Goal: Task Accomplishment & Management: Manage account settings

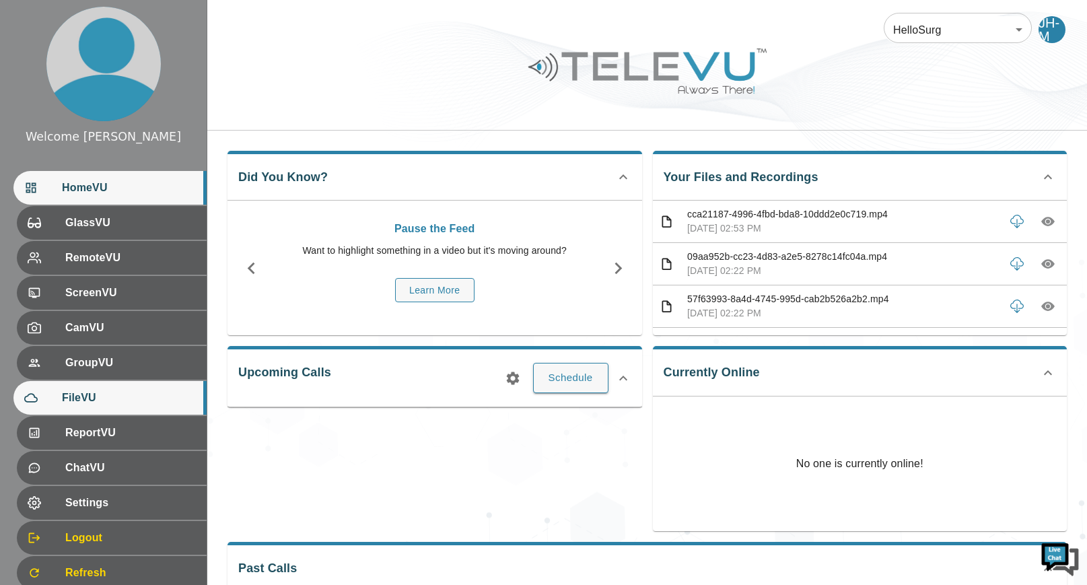
click at [98, 392] on span "FileVU" at bounding box center [129, 398] width 134 height 16
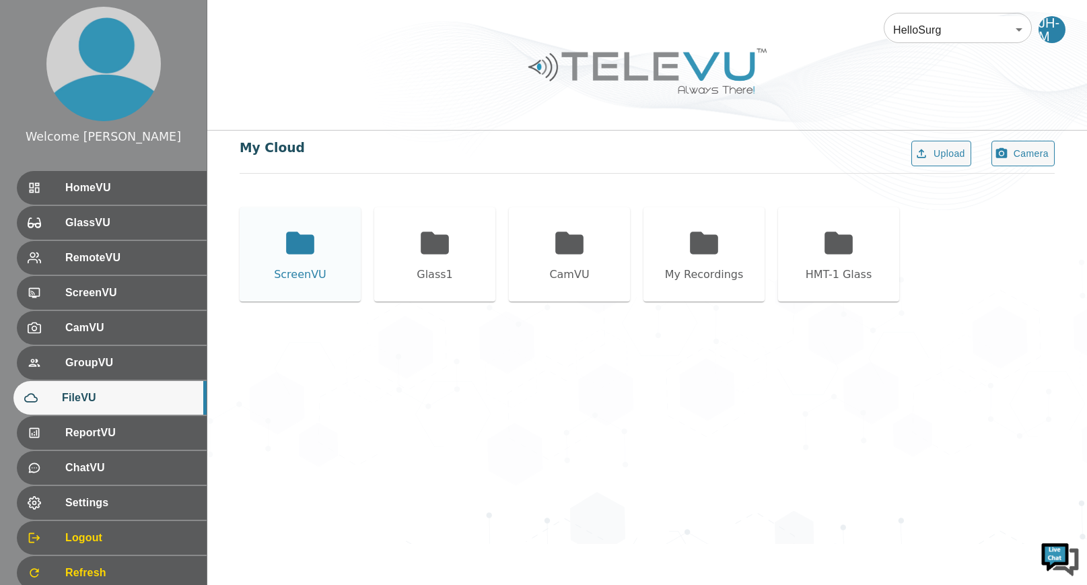
click at [320, 245] on div "ScreenVU" at bounding box center [300, 254] width 121 height 94
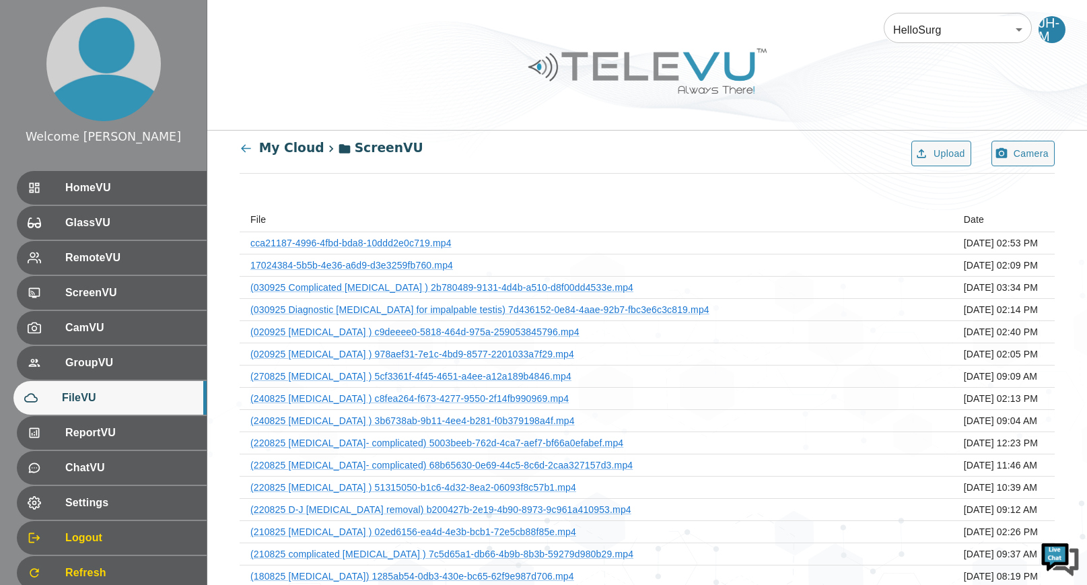
click at [999, 262] on td "[DATE] 02:09 PM" at bounding box center [1004, 265] width 102 height 22
click at [437, 266] on link "17024384-5b5b-4e36-a6d9-d3e3259fb760.mp4" at bounding box center [351, 265] width 203 height 11
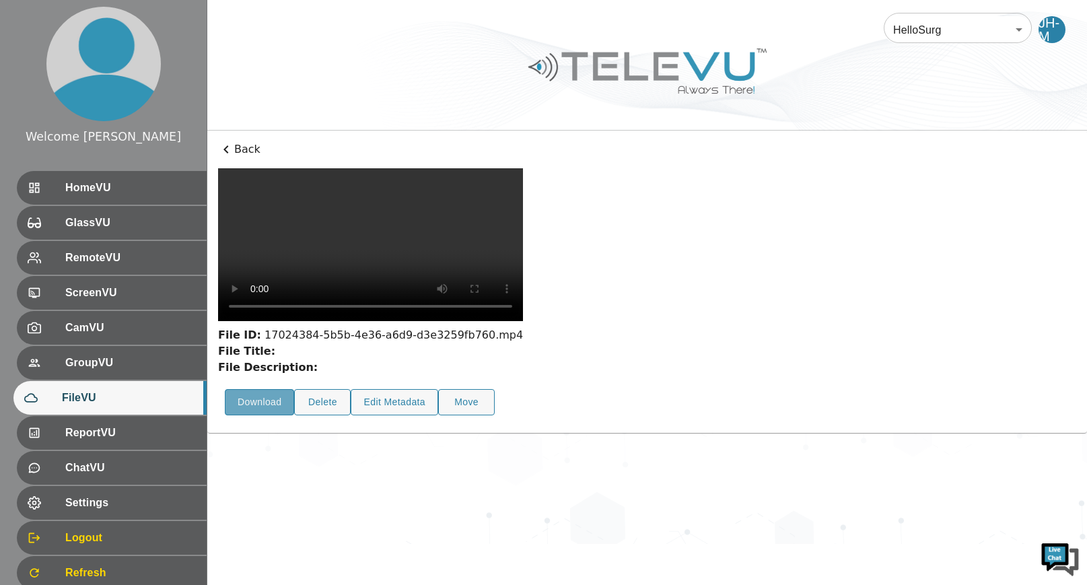
click at [260, 389] on button "Download" at bounding box center [259, 402] width 69 height 26
click at [407, 415] on button "Edit Metadata" at bounding box center [394, 402] width 87 height 26
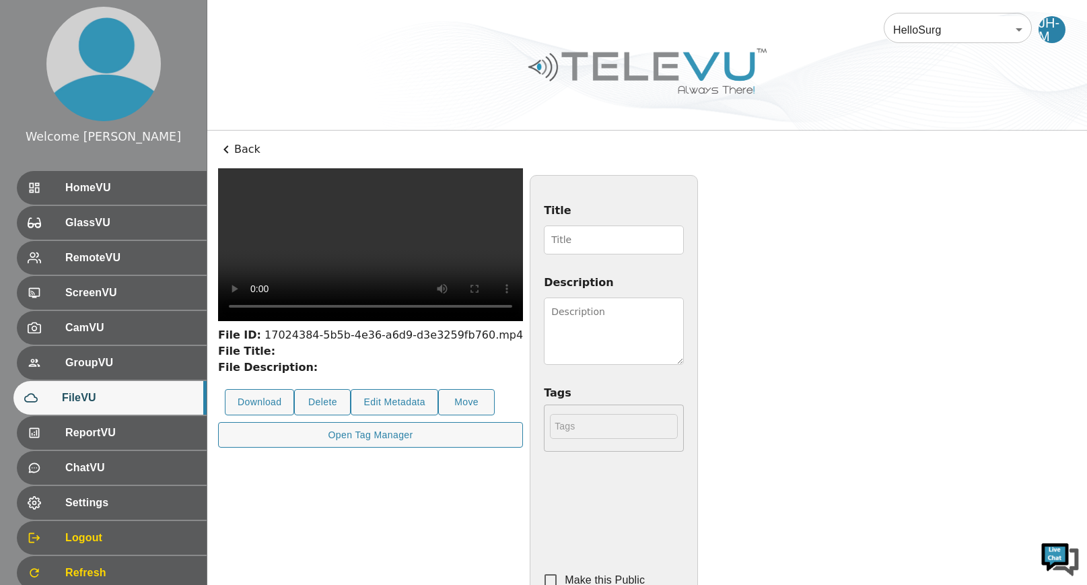
click at [684, 240] on input "Title" at bounding box center [614, 239] width 140 height 29
type input "040925 [MEDICAL_DATA] - GB buried inside liver"
click at [684, 314] on textarea "Description" at bounding box center [614, 330] width 140 height 67
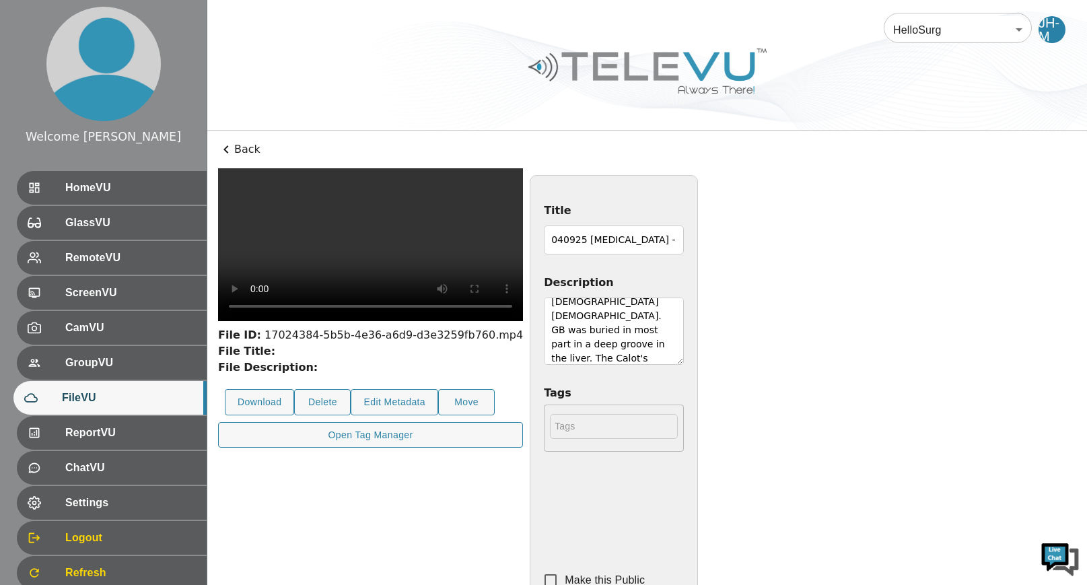
scroll to position [24, 0]
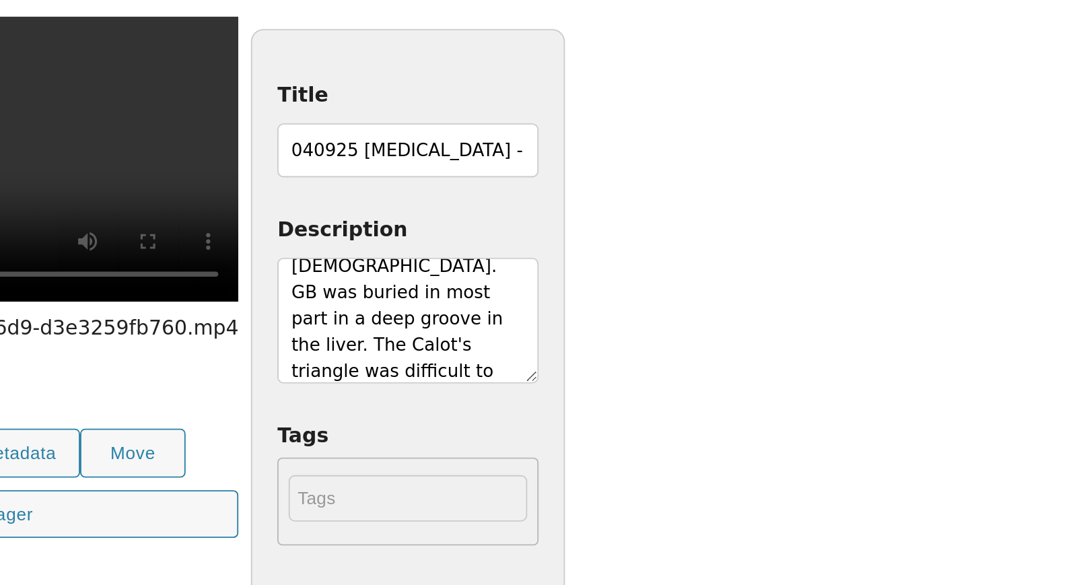
click at [684, 346] on textarea "[DEMOGRAPHIC_DATA] [DEMOGRAPHIC_DATA]. GB was buried in most part in a deep gro…" at bounding box center [614, 330] width 140 height 67
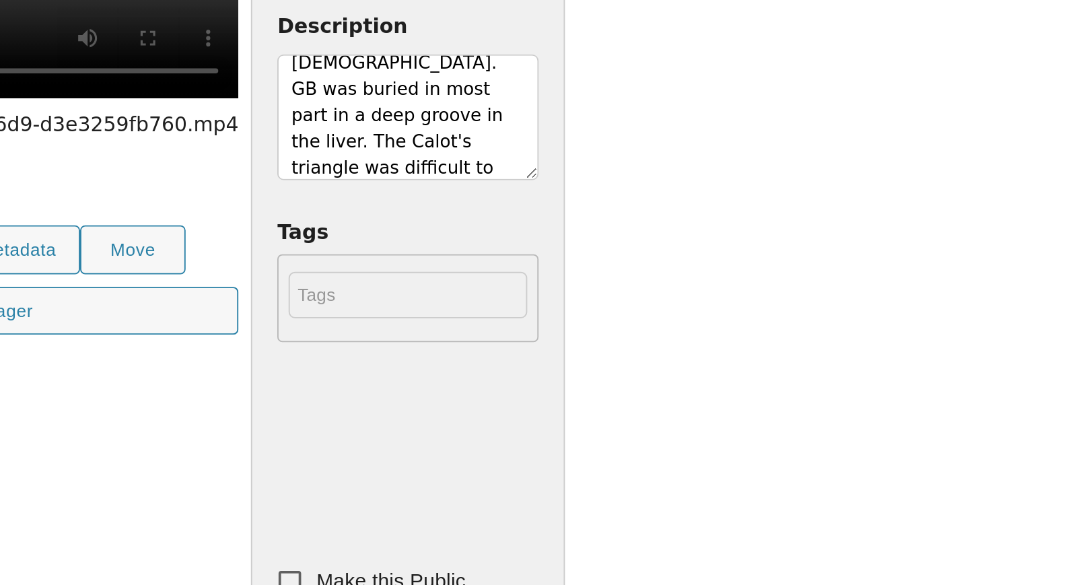
click at [684, 359] on textarea "[DEMOGRAPHIC_DATA] [DEMOGRAPHIC_DATA]. GB was buried in most part in a deep gro…" at bounding box center [614, 330] width 140 height 67
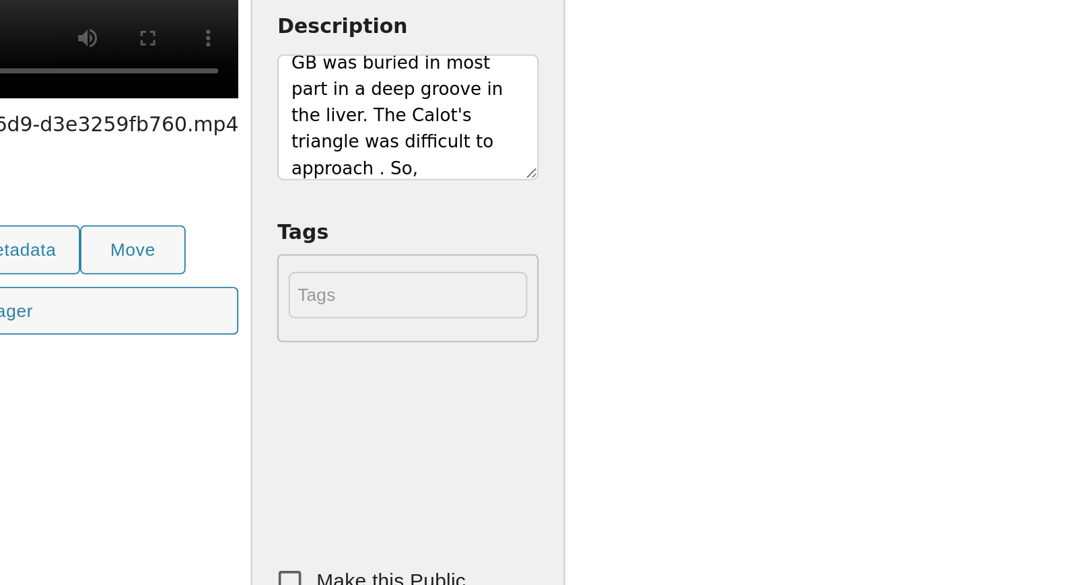
scroll to position [52, 0]
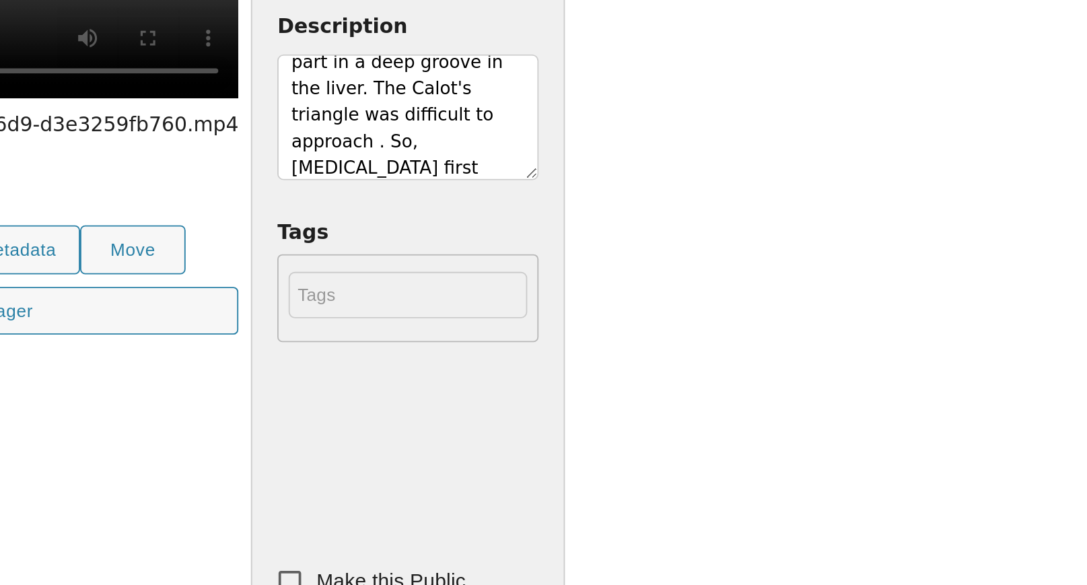
click at [684, 359] on textarea "[DEMOGRAPHIC_DATA] [DEMOGRAPHIC_DATA]. GB was buried in most part in a deep gro…" at bounding box center [614, 330] width 140 height 67
click at [684, 358] on textarea "[DEMOGRAPHIC_DATA] [DEMOGRAPHIC_DATA]. GB was buried in most part in a deep gro…" at bounding box center [614, 330] width 140 height 67
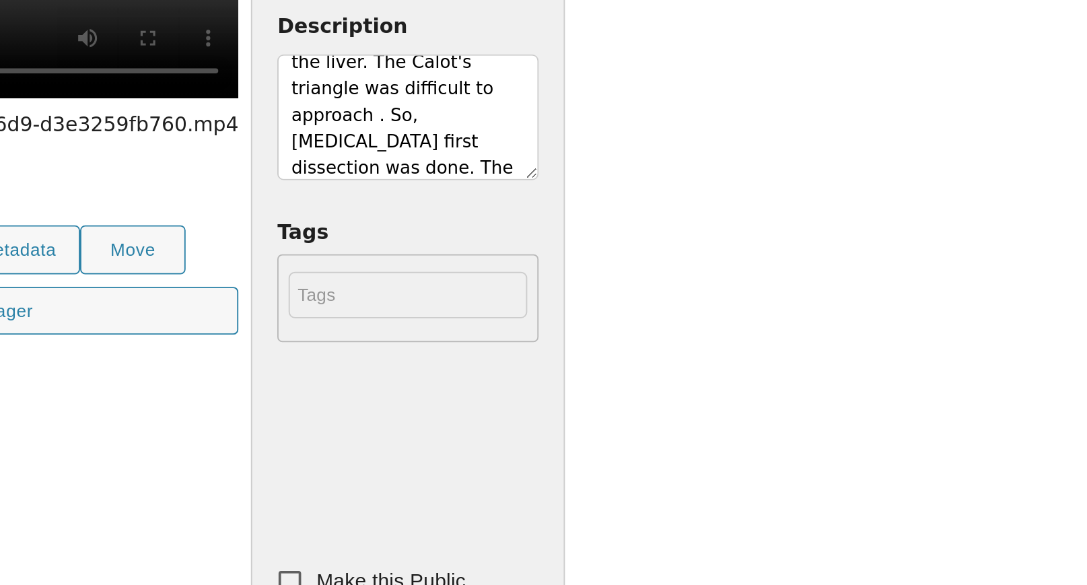
scroll to position [81, 0]
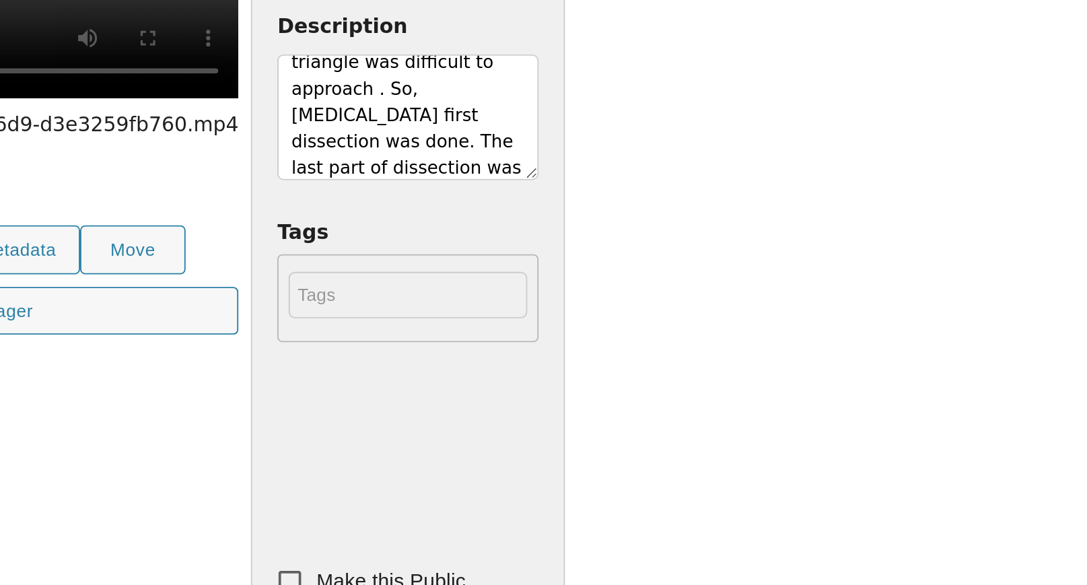
click at [684, 357] on textarea "[DEMOGRAPHIC_DATA] [DEMOGRAPHIC_DATA]. GB was buried in most part in a deep gro…" at bounding box center [614, 330] width 140 height 67
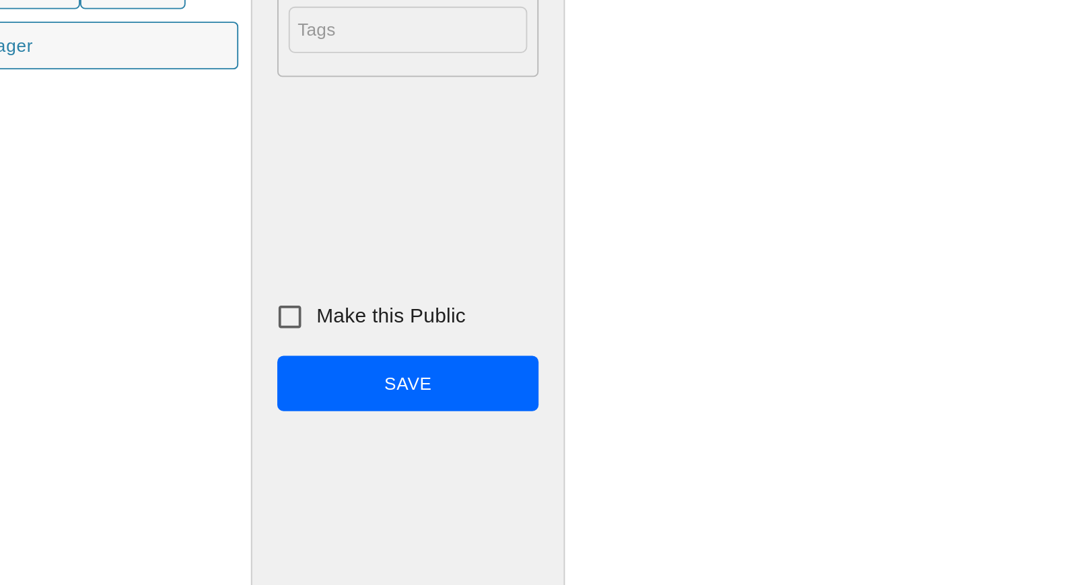
scroll to position [151, 0]
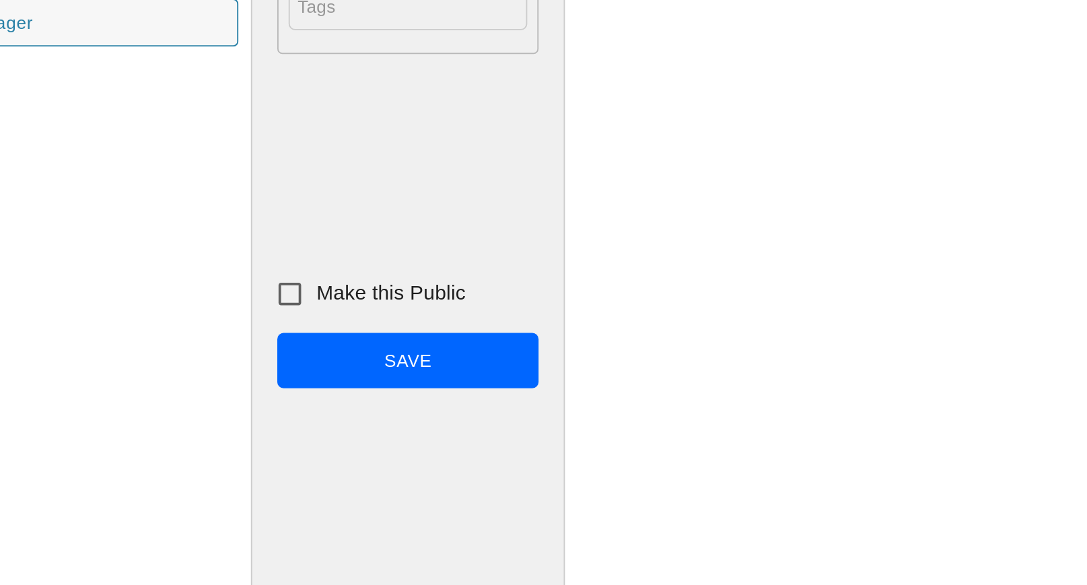
type textarea "[DEMOGRAPHIC_DATA] [DEMOGRAPHIC_DATA]. GB was buried in most part in a deep gro…"
click at [565, 429] on input "Make this Public" at bounding box center [550, 429] width 28 height 28
checkbox input "true"
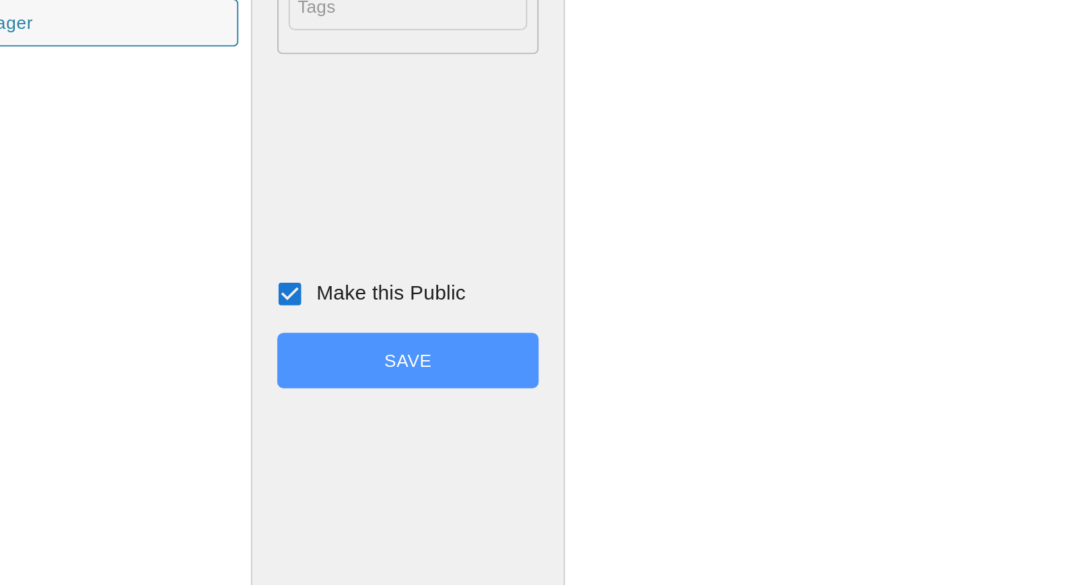
click at [684, 470] on button "Save" at bounding box center [614, 465] width 140 height 30
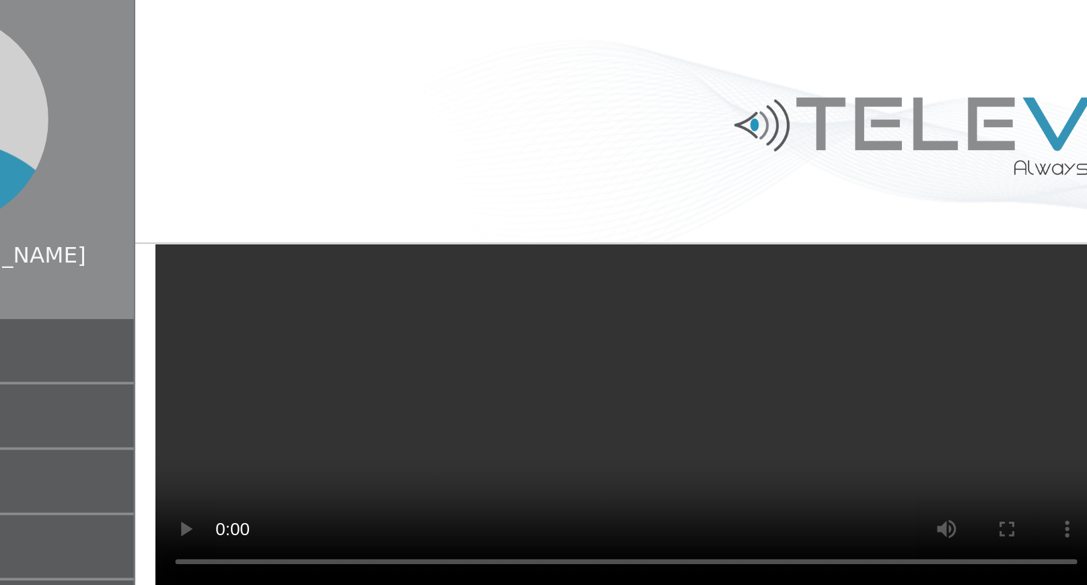
scroll to position [0, 0]
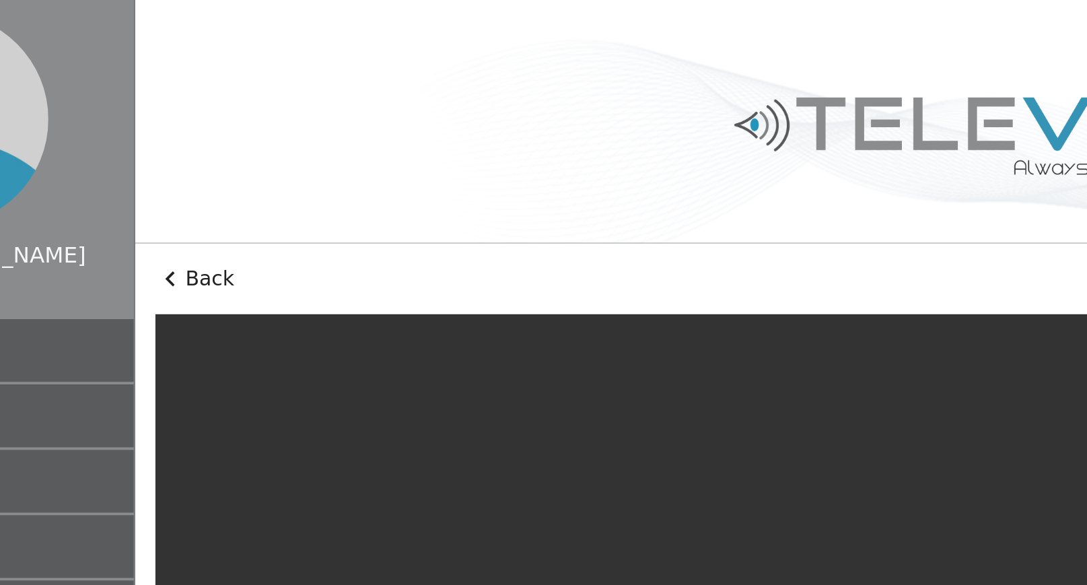
click at [225, 148] on icon at bounding box center [225, 149] width 5 height 8
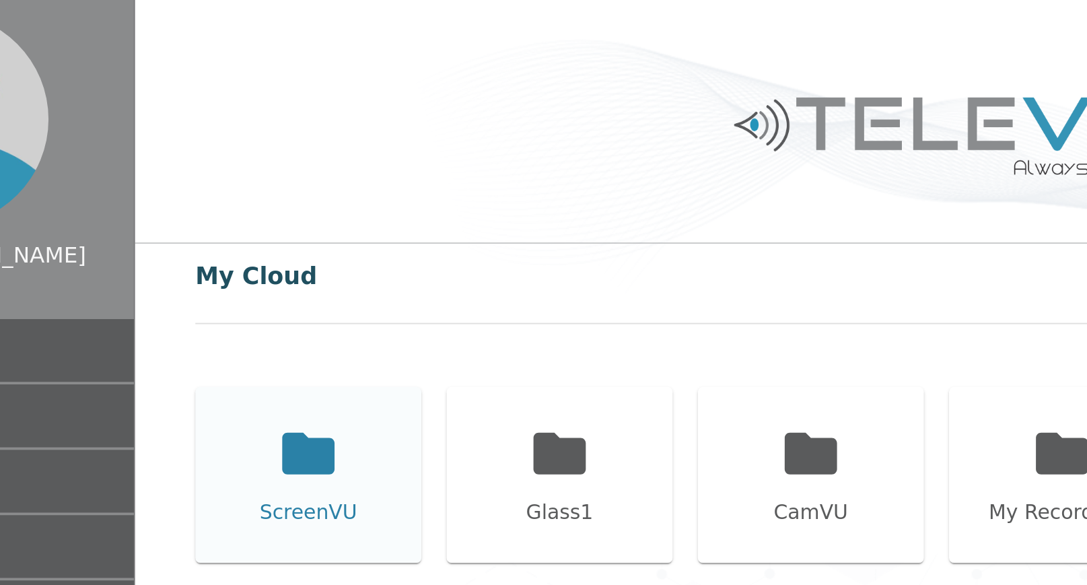
click at [299, 238] on icon at bounding box center [300, 243] width 28 height 22
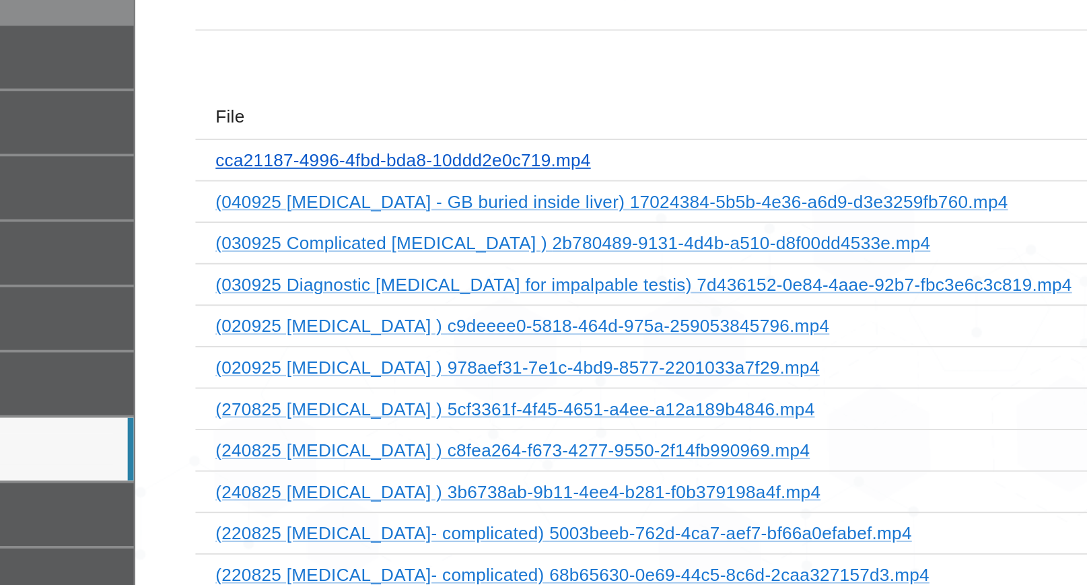
click at [444, 245] on link "cca21187-4996-4fbd-bda8-10ddd2e0c719.mp4" at bounding box center [350, 243] width 201 height 11
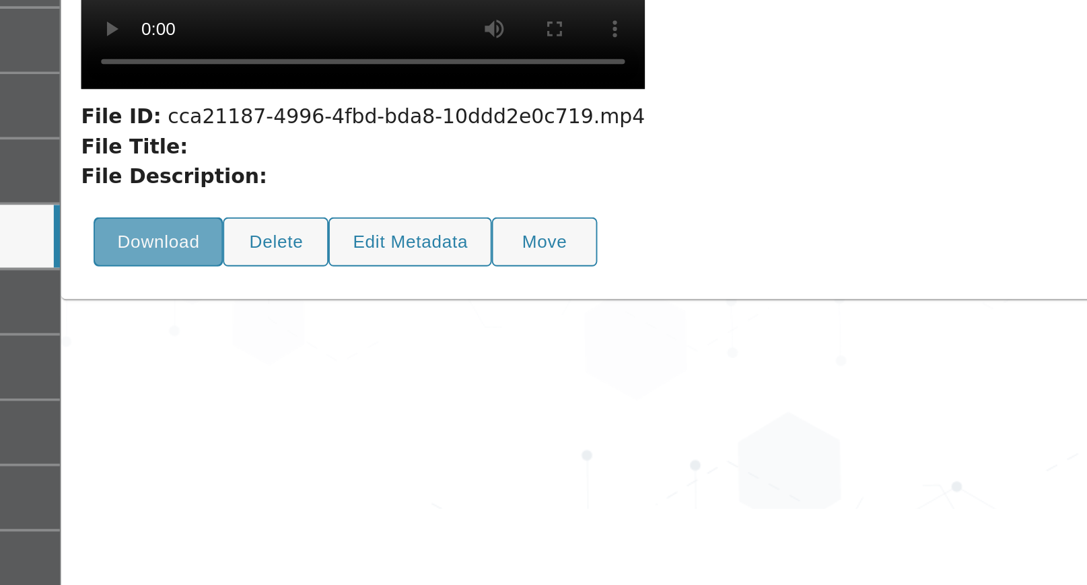
click at [273, 414] on button "Download" at bounding box center [259, 401] width 69 height 26
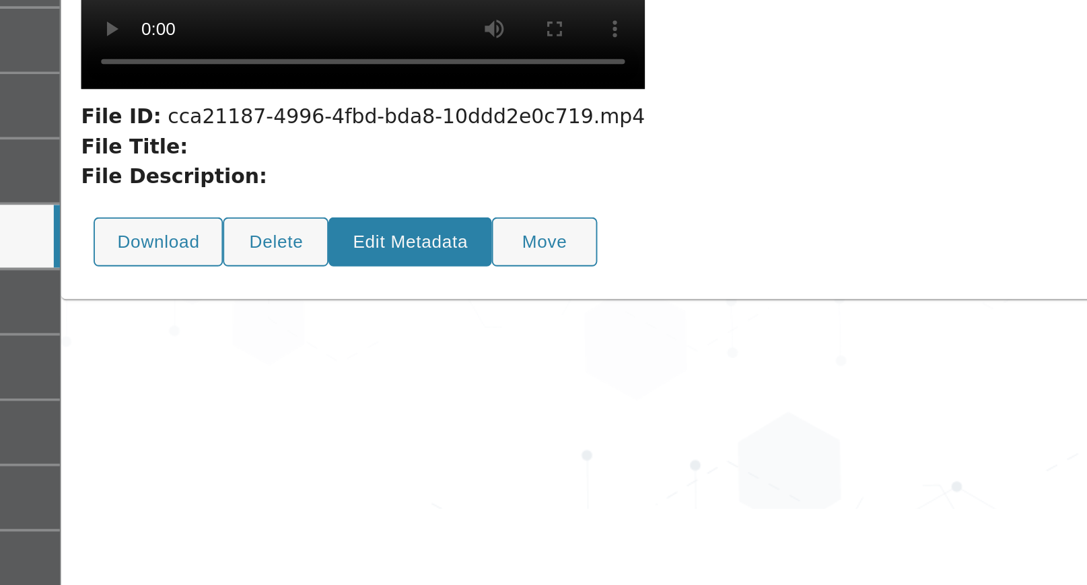
click at [398, 414] on button "Edit Metadata" at bounding box center [394, 401] width 87 height 26
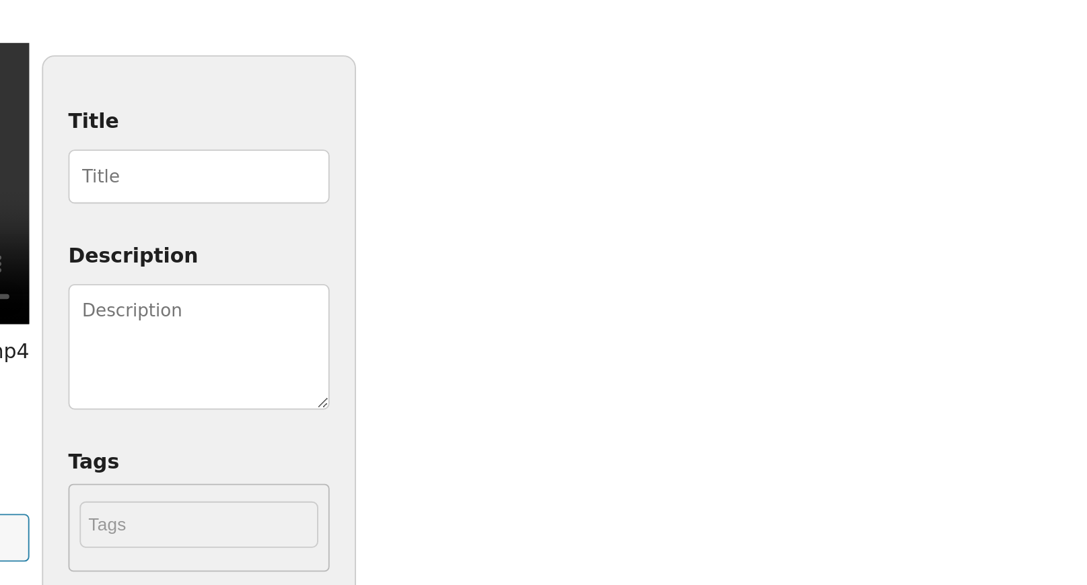
click at [681, 238] on input "Title" at bounding box center [611, 239] width 140 height 29
type input "040925 [MEDICAL_DATA] [MEDICAL_DATA]"
click at [681, 309] on textarea "Description" at bounding box center [611, 330] width 140 height 67
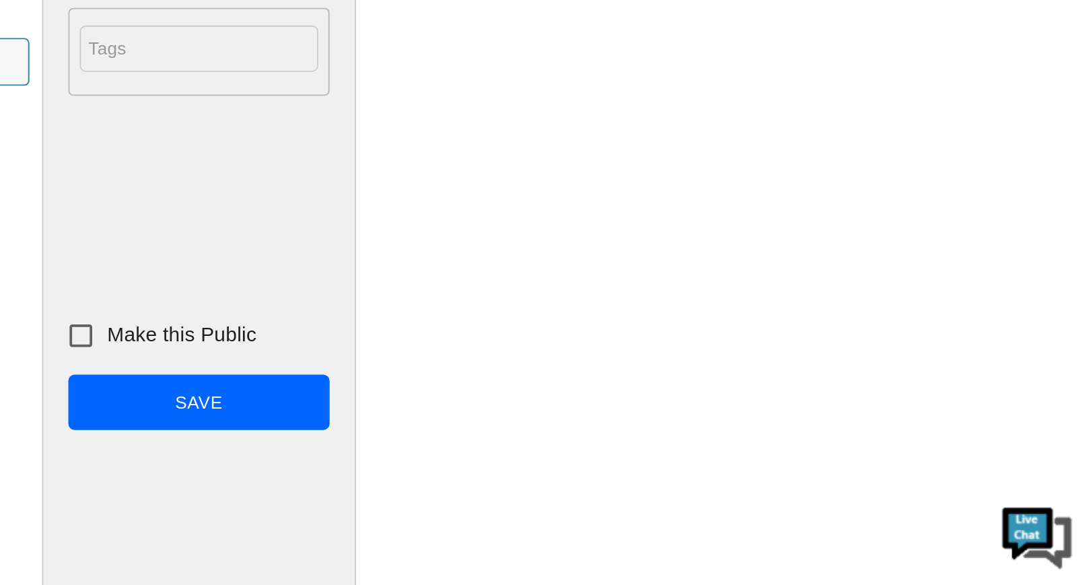
scroll to position [141, 0]
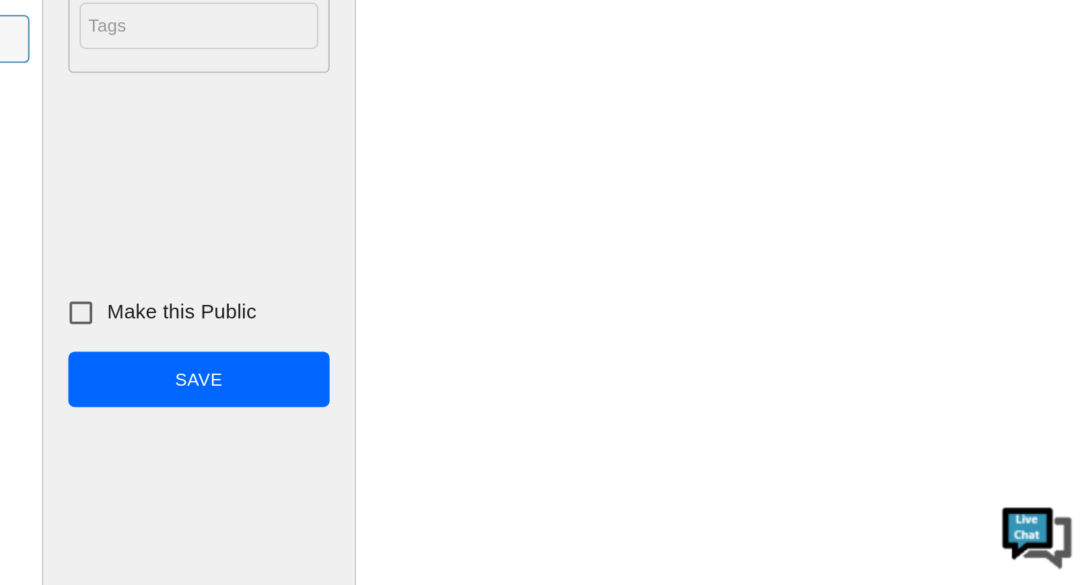
type textarea "[DEMOGRAPHIC_DATA] girl with left sided [MEDICAL_DATA]. Stripping [MEDICAL_DATA…"
click at [562, 436] on input "Make this Public" at bounding box center [548, 439] width 28 height 28
checkbox input "true"
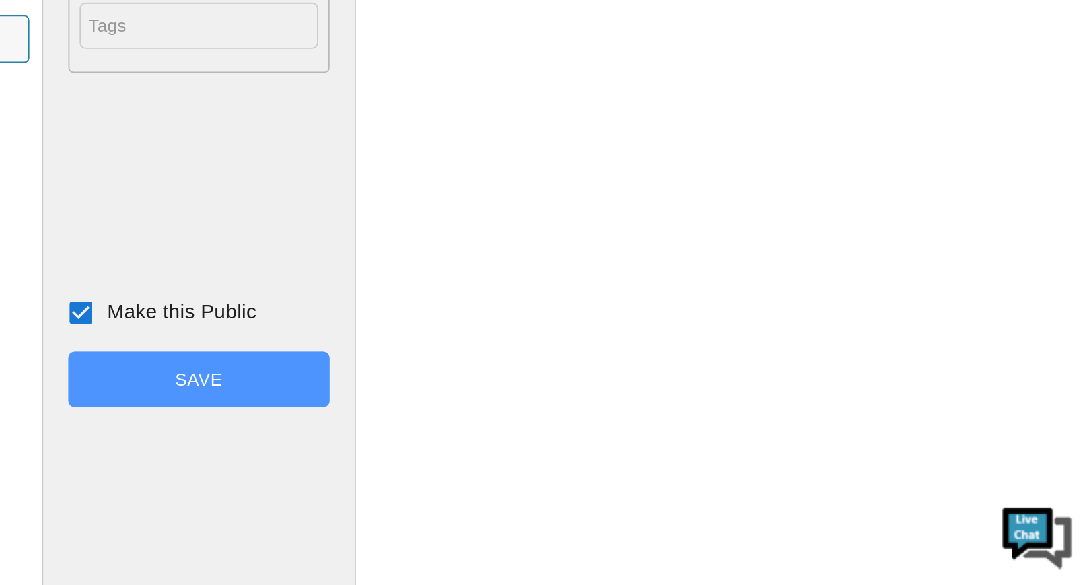
click at [681, 472] on button "Save" at bounding box center [611, 475] width 140 height 30
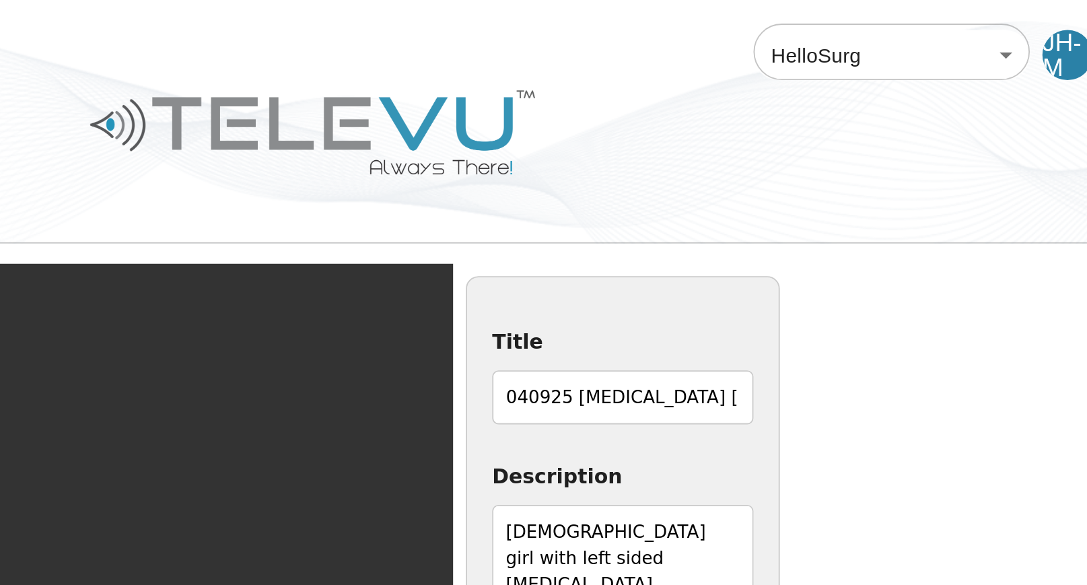
scroll to position [25, 0]
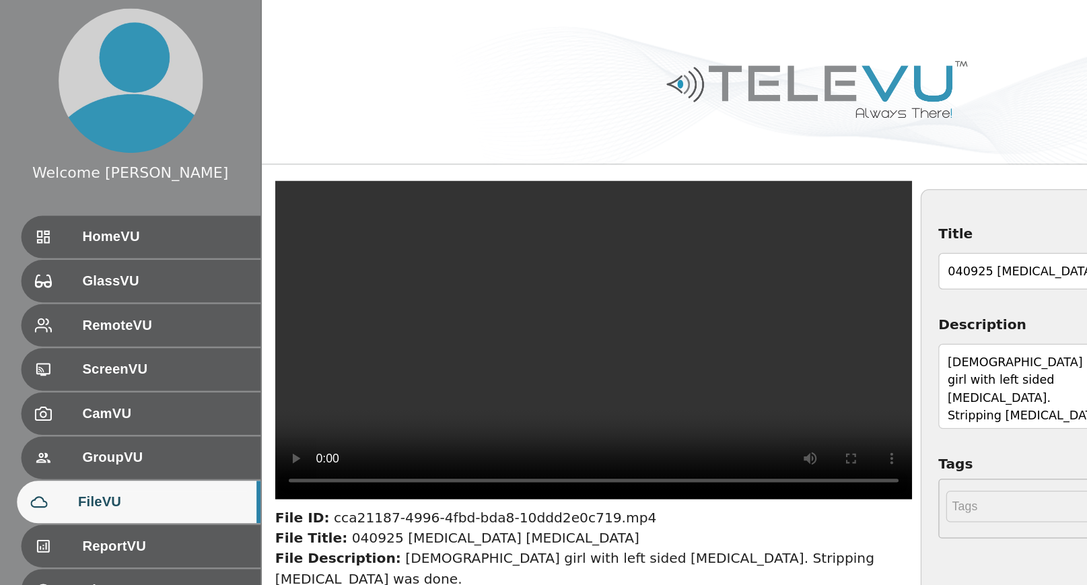
click at [787, 333] on textarea "[DEMOGRAPHIC_DATA] girl with left sided [MEDICAL_DATA]. Stripping [MEDICAL_DATA…" at bounding box center [814, 306] width 140 height 67
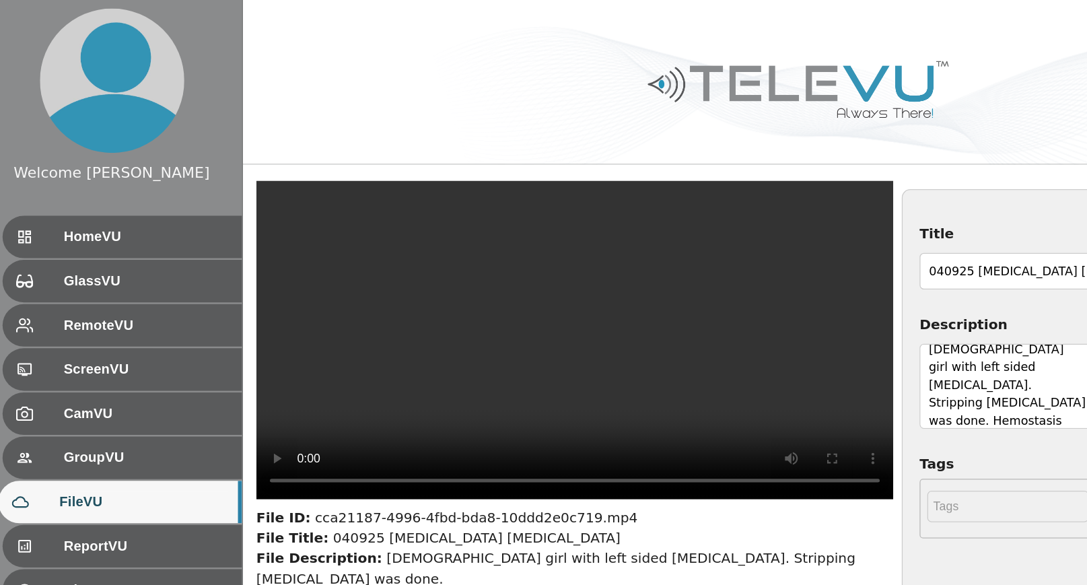
scroll to position [18, 0]
drag, startPoint x: 796, startPoint y: 332, endPoint x: 734, endPoint y: 323, distance: 63.3
click at [734, 323] on div "Title 040925 [MEDICAL_DATA] [MEDICAL_DATA] Description [DEMOGRAPHIC_DATA] girl …" at bounding box center [814, 442] width 168 height 585
click at [816, 330] on textarea "[DEMOGRAPHIC_DATA] girl with left sided [MEDICAL_DATA]. Stripping [MEDICAL_DATA…" at bounding box center [814, 306] width 140 height 67
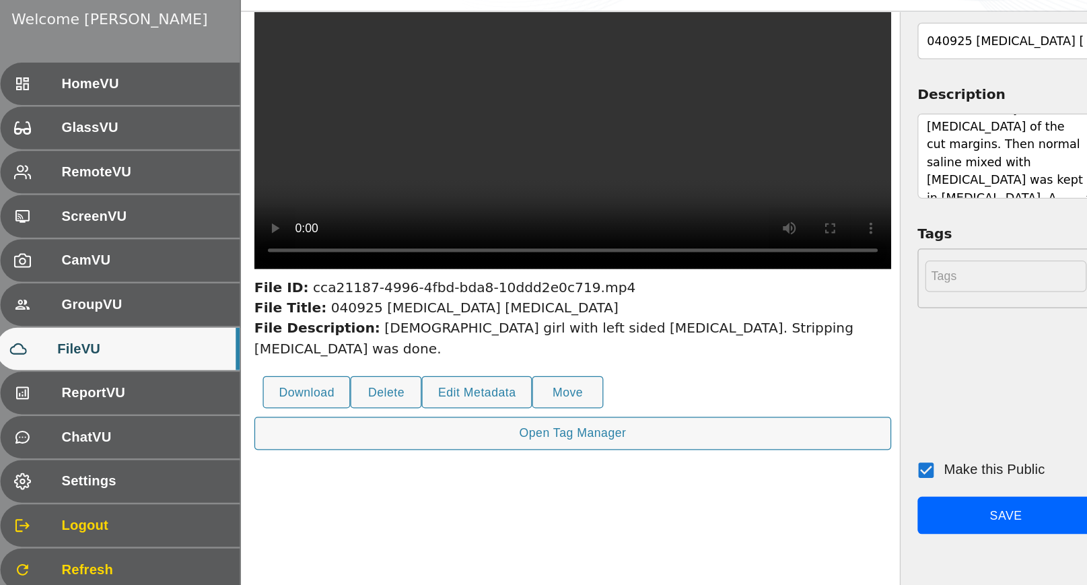
scroll to position [91, 0]
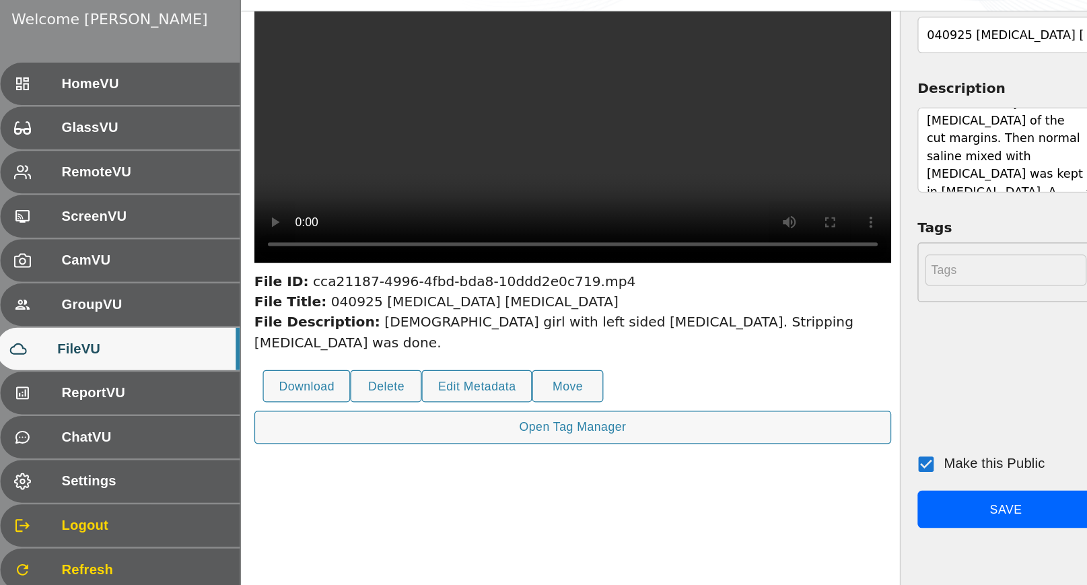
type textarea "[DEMOGRAPHIC_DATA] girl with left sided [MEDICAL_DATA]. Stripping [MEDICAL_DATA…"
click at [801, 520] on button "Save" at bounding box center [814, 525] width 140 height 30
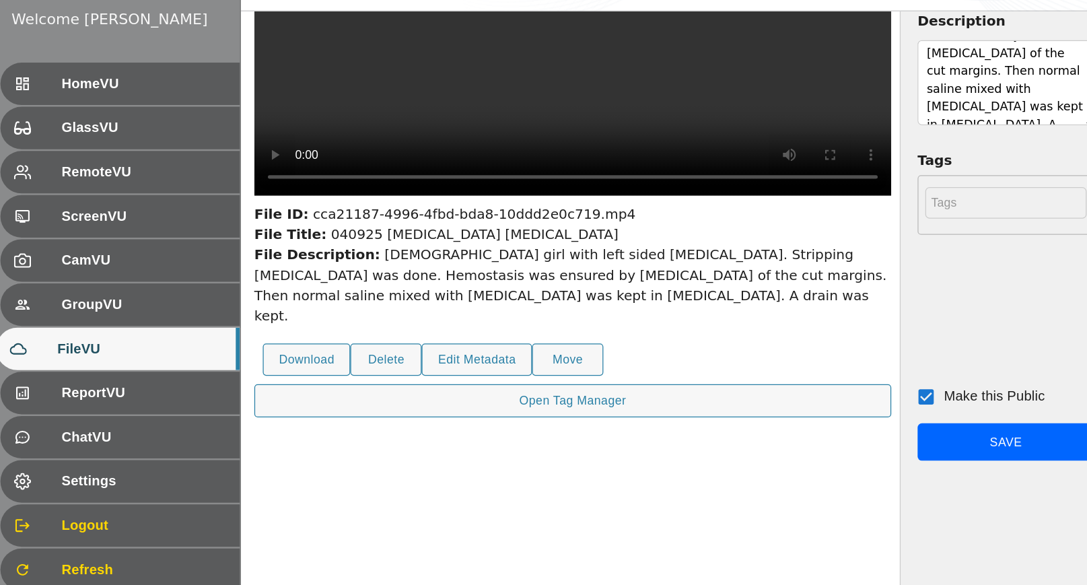
scroll to position [192, 0]
